Goal: Task Accomplishment & Management: Manage account settings

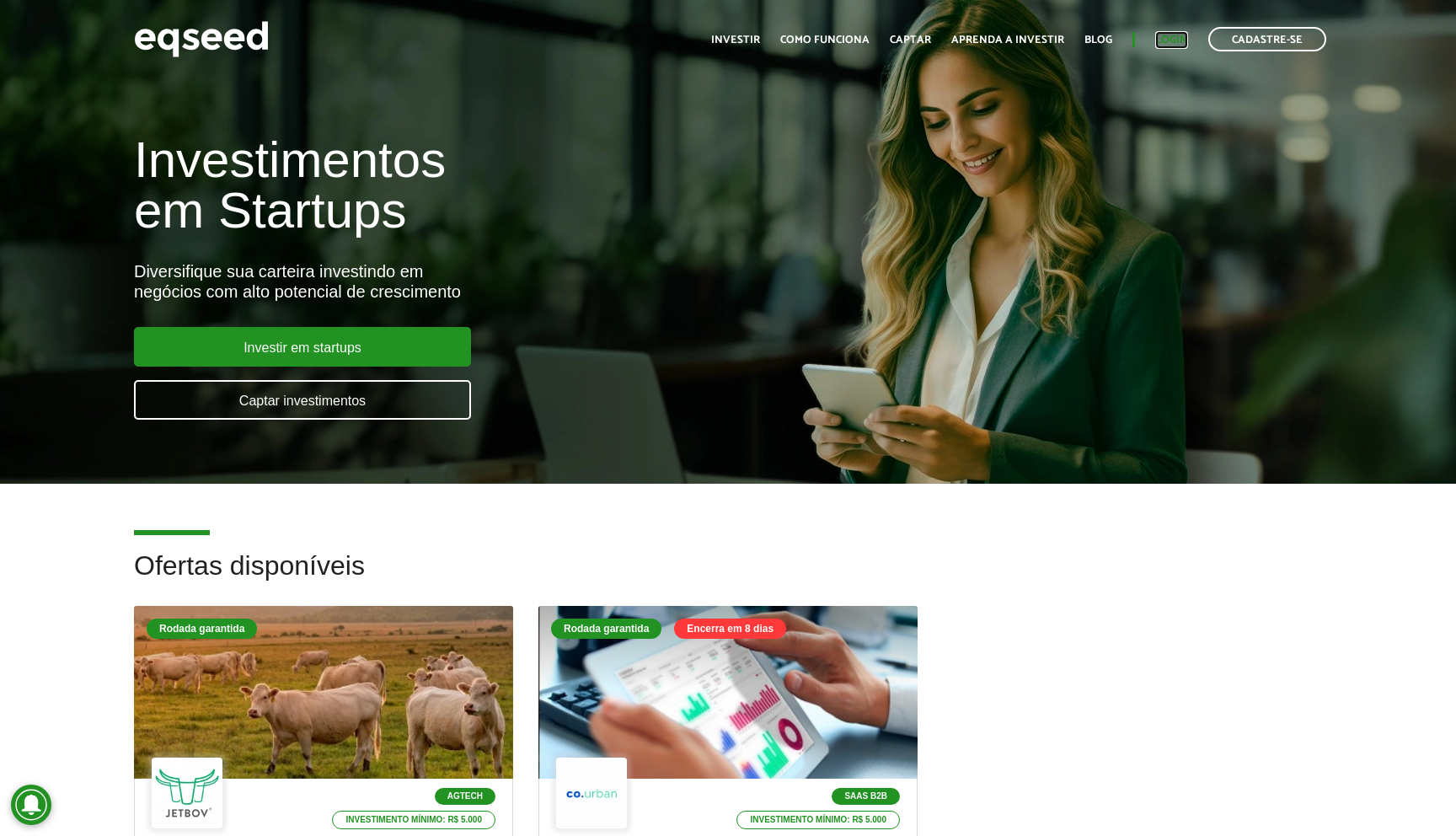
click at [1180, 44] on link "Login" at bounding box center [1171, 39] width 32 height 11
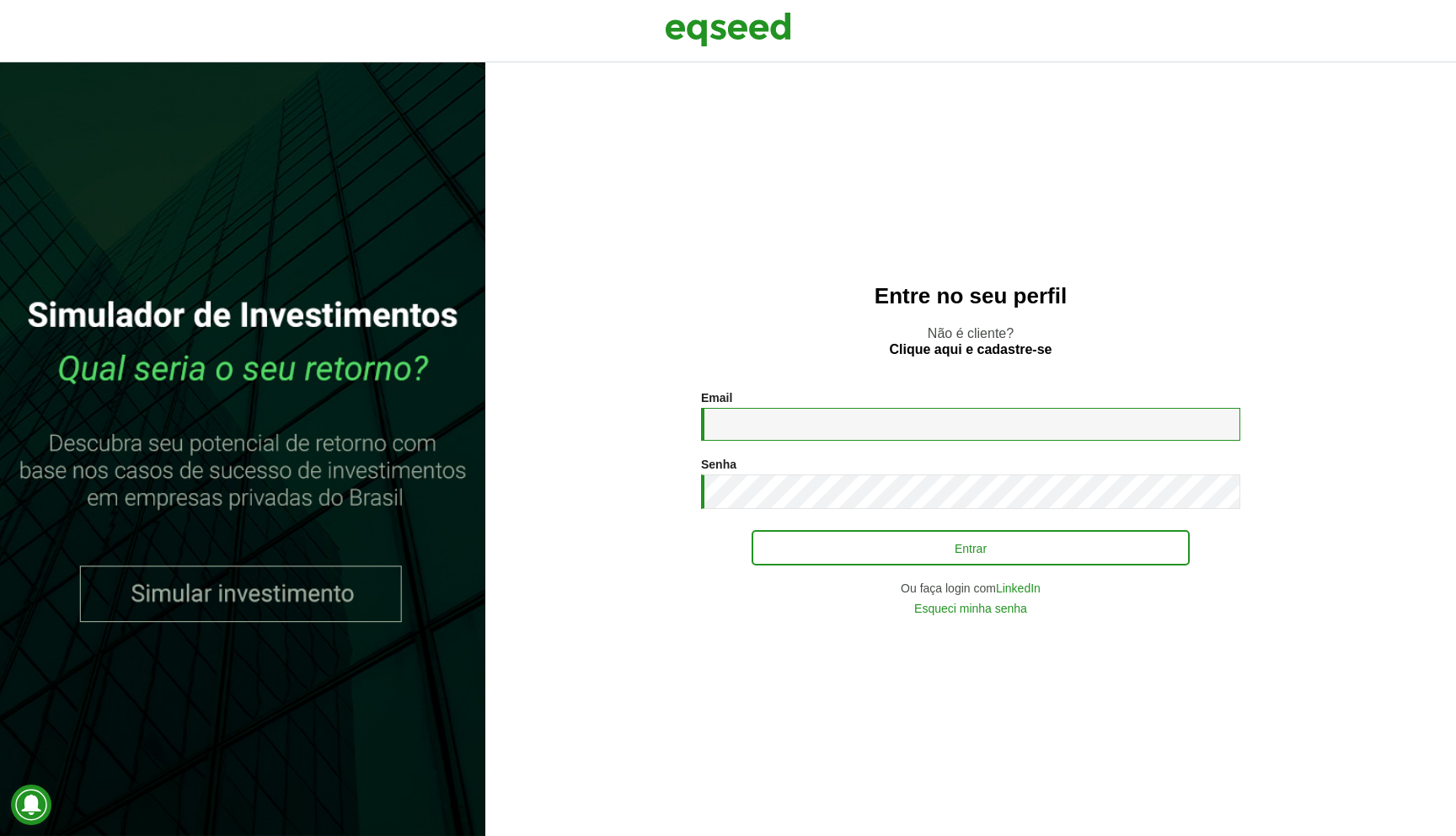
type input "**********"
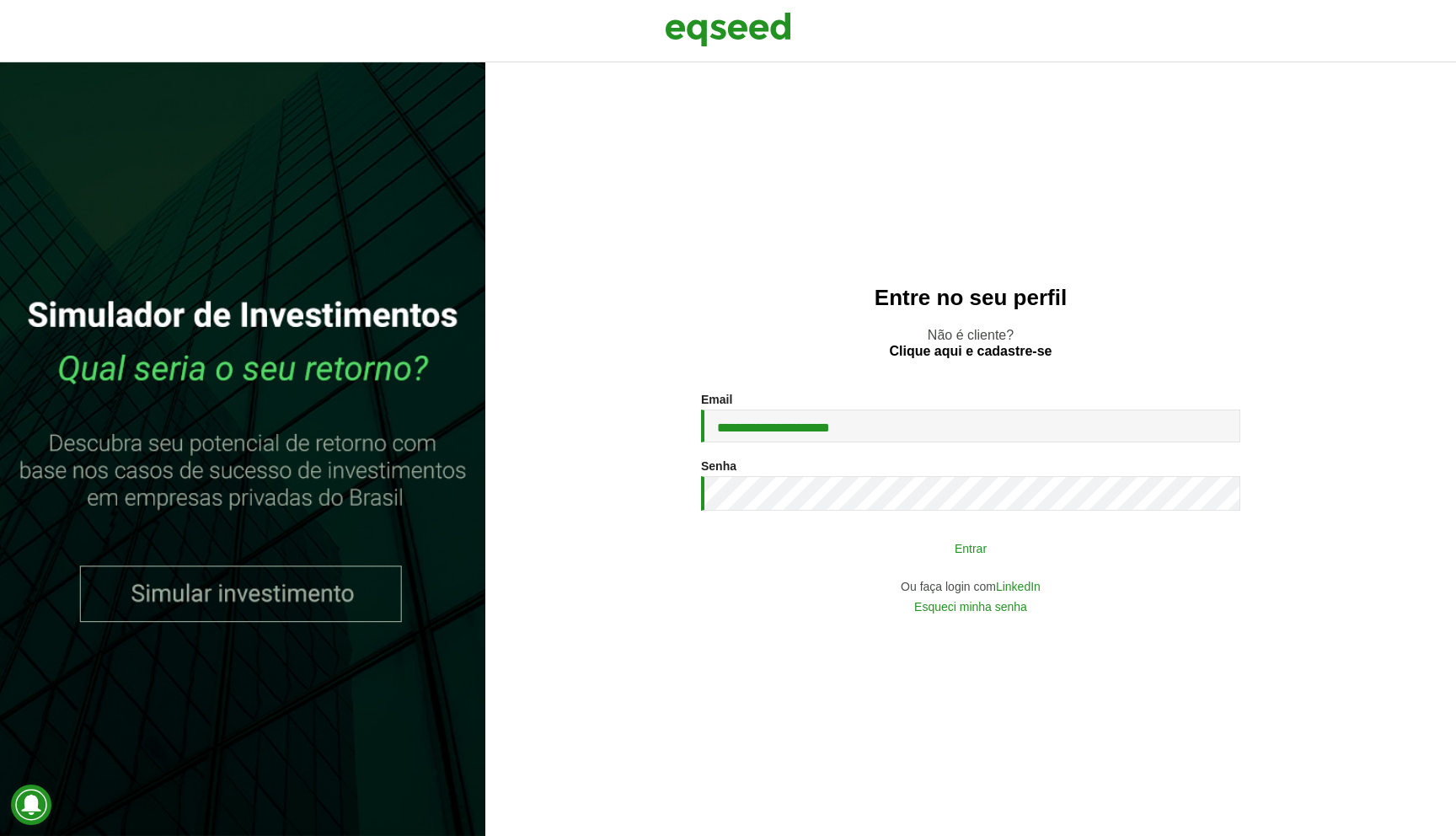
click at [925, 553] on button "Entrar" at bounding box center [970, 547] width 438 height 32
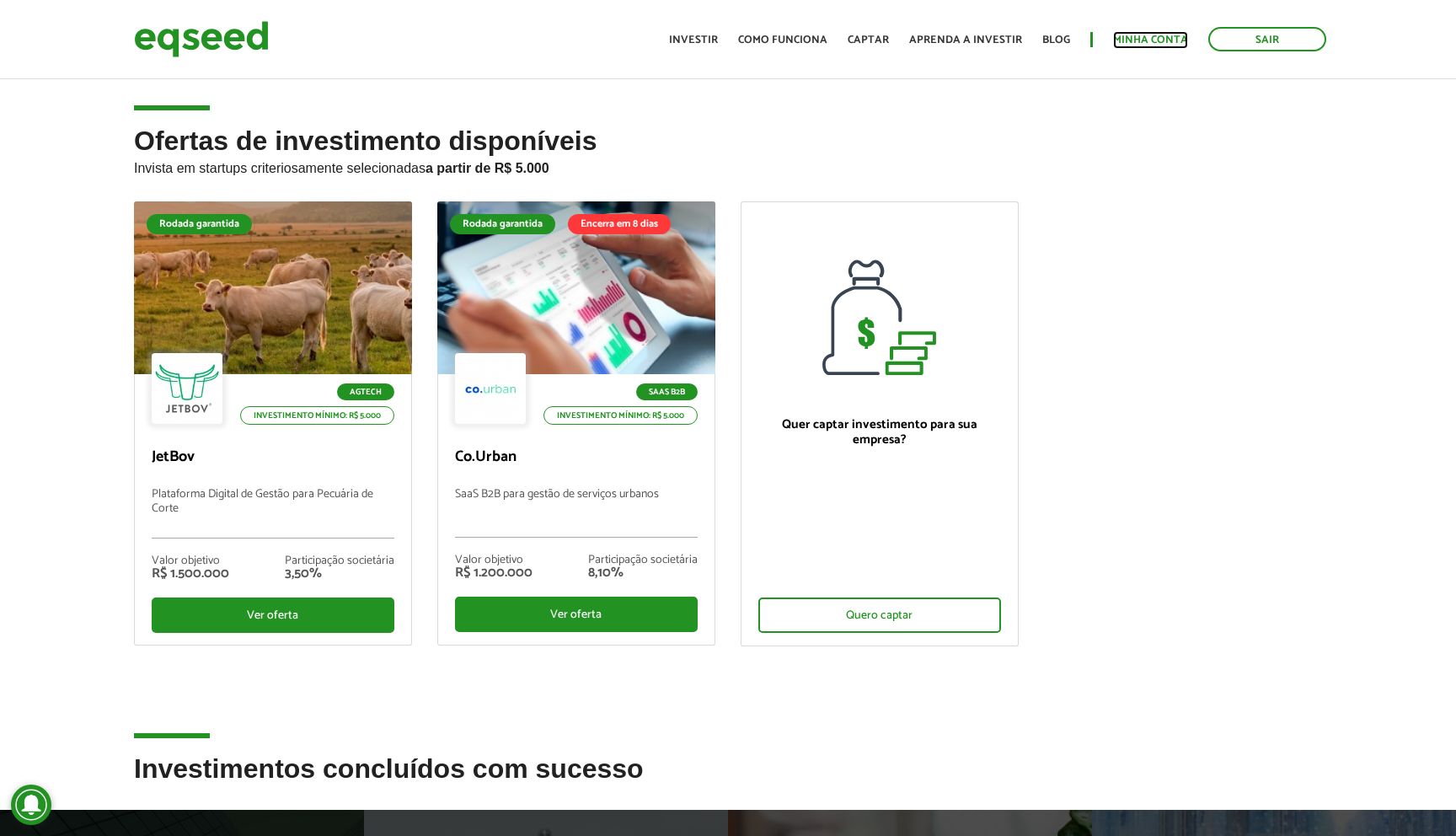
click at [1139, 39] on link "Minha conta" at bounding box center [1150, 39] width 75 height 11
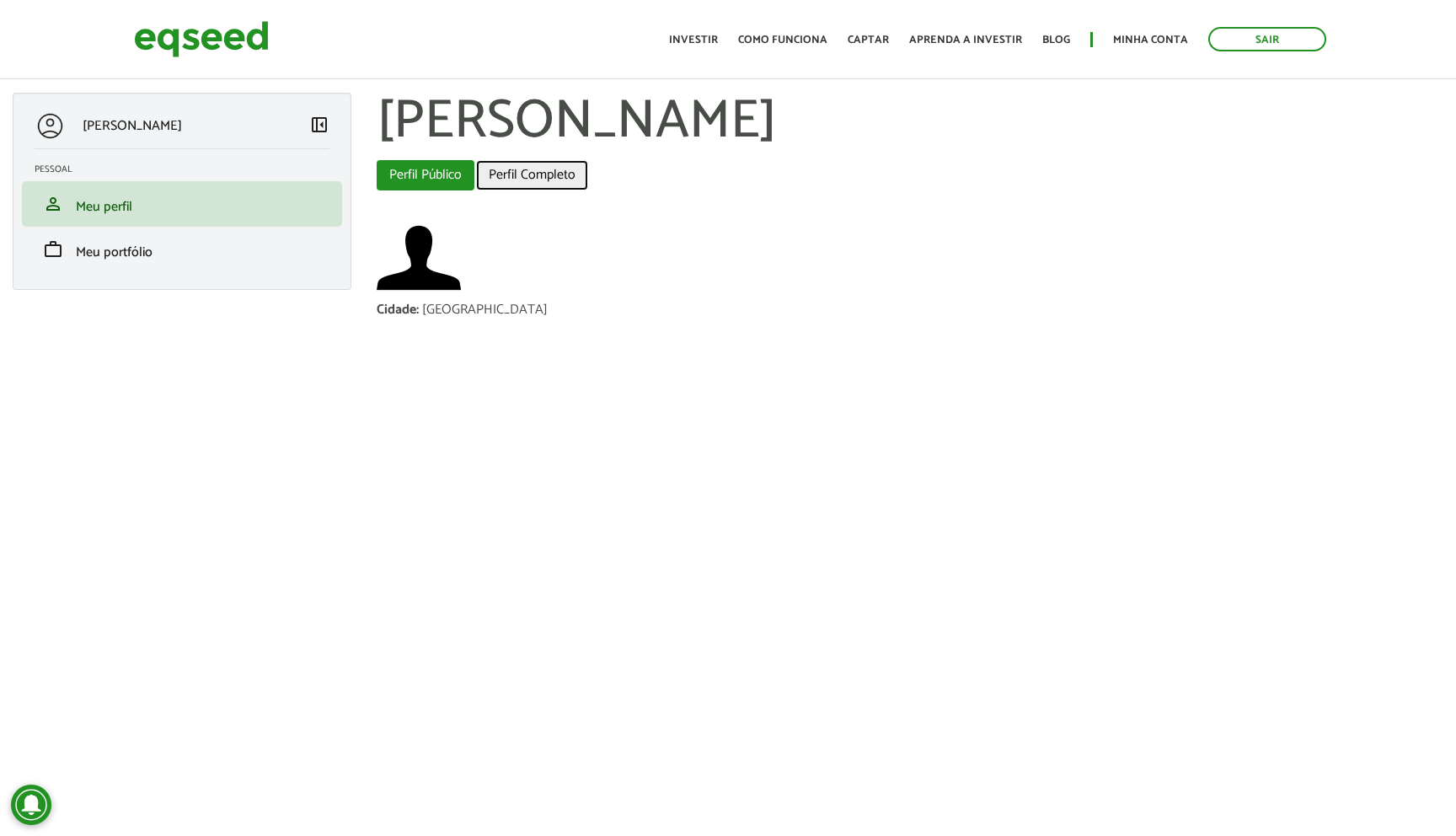
click at [544, 180] on link "Perfil Completo" at bounding box center [531, 174] width 112 height 30
click at [517, 177] on link "Perfil Completo" at bounding box center [531, 174] width 112 height 30
